Goal: Task Accomplishment & Management: Use online tool/utility

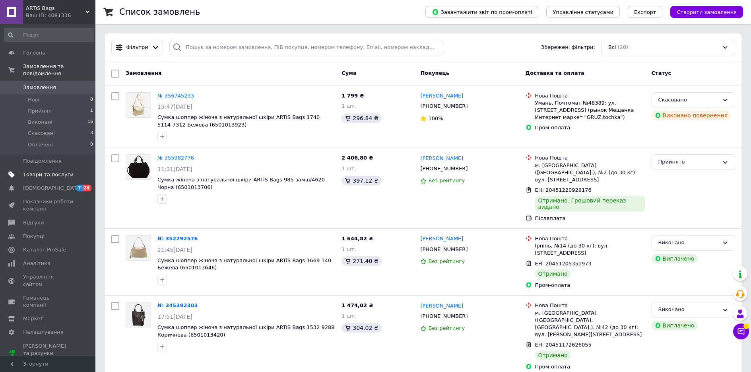
click at [57, 171] on span "Товари та послуги" at bounding box center [48, 174] width 51 height 7
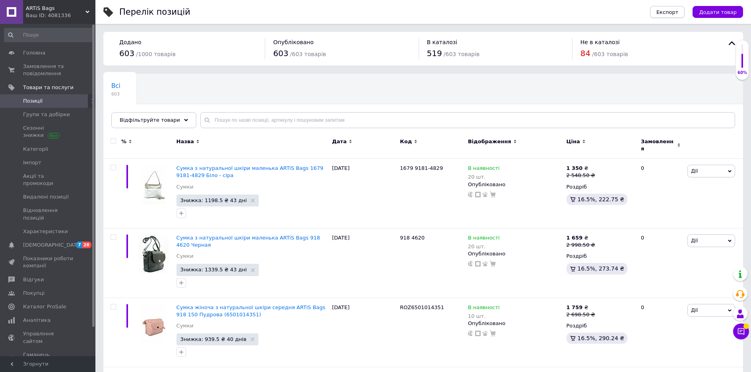
click at [680, 16] on button "Експорт" at bounding box center [667, 12] width 35 height 12
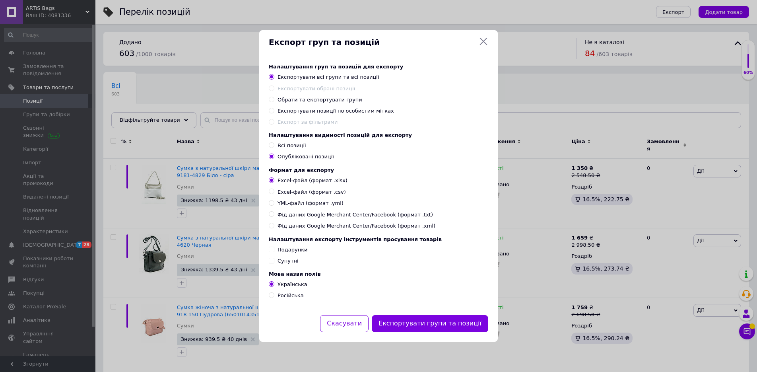
click at [291, 144] on span "Всі позиції" at bounding box center [292, 145] width 29 height 6
click at [274, 144] on input "Всі позиції" at bounding box center [271, 144] width 5 height 5
radio input "true"
click at [301, 158] on span "Опубліковані позиції" at bounding box center [306, 157] width 56 height 6
click at [274, 158] on input "Опубліковані позиції" at bounding box center [271, 156] width 5 height 5
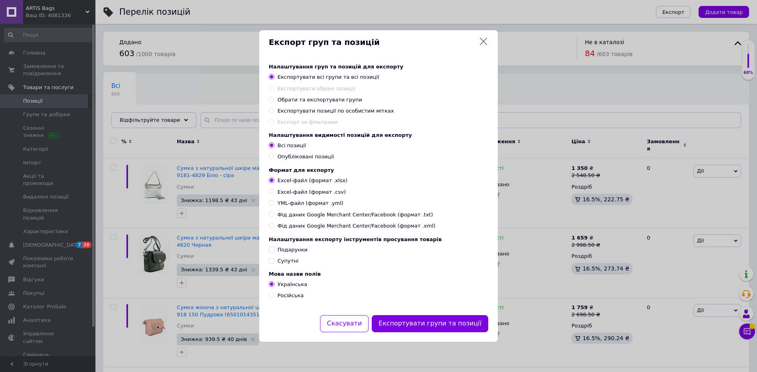
radio input "true"
click at [418, 327] on button "Експортувати групи та позиції" at bounding box center [430, 323] width 117 height 17
